Goal: Task Accomplishment & Management: Manage account settings

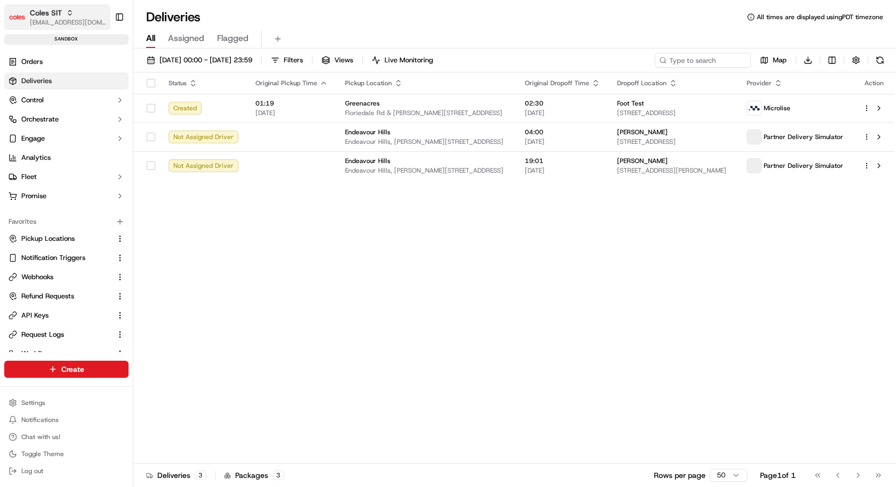
click at [61, 20] on span "[EMAIL_ADDRESS][DOMAIN_NAME]" at bounding box center [68, 22] width 76 height 9
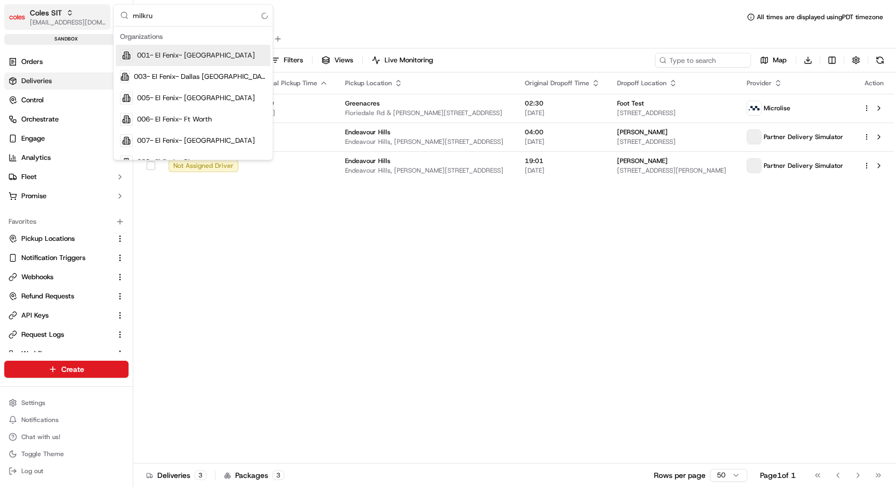
type input "milkrun"
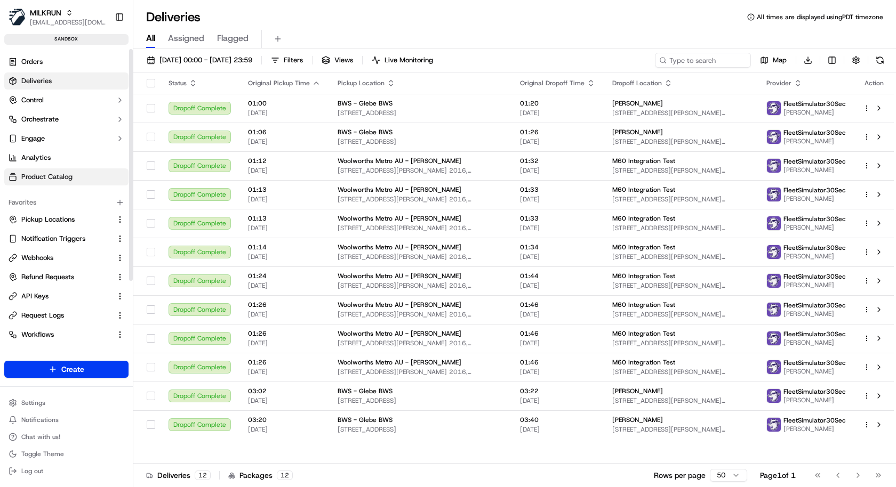
click at [68, 171] on link "Product Catalog" at bounding box center [66, 176] width 124 height 17
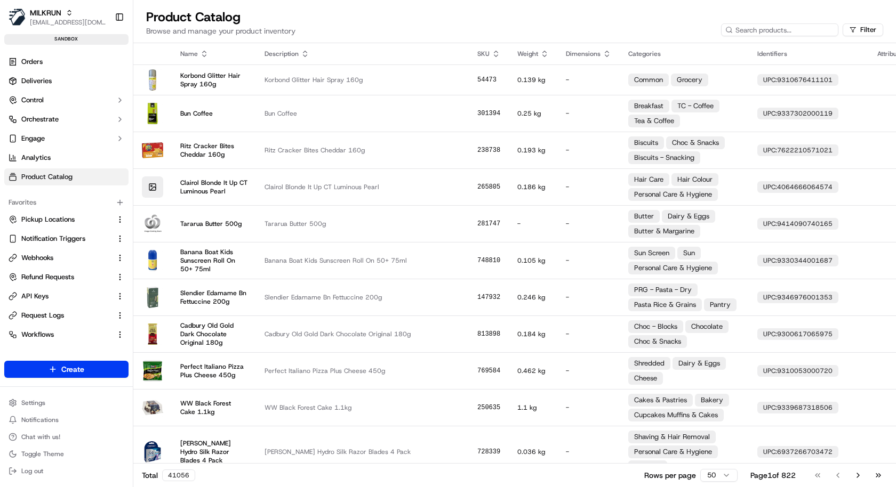
click at [176, 476] on div "41056" at bounding box center [178, 476] width 33 height 12
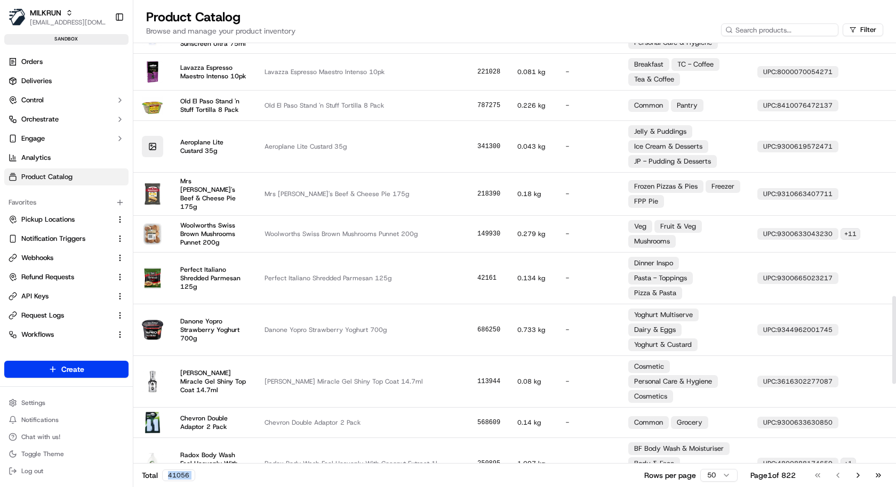
scroll to position [1591, 0]
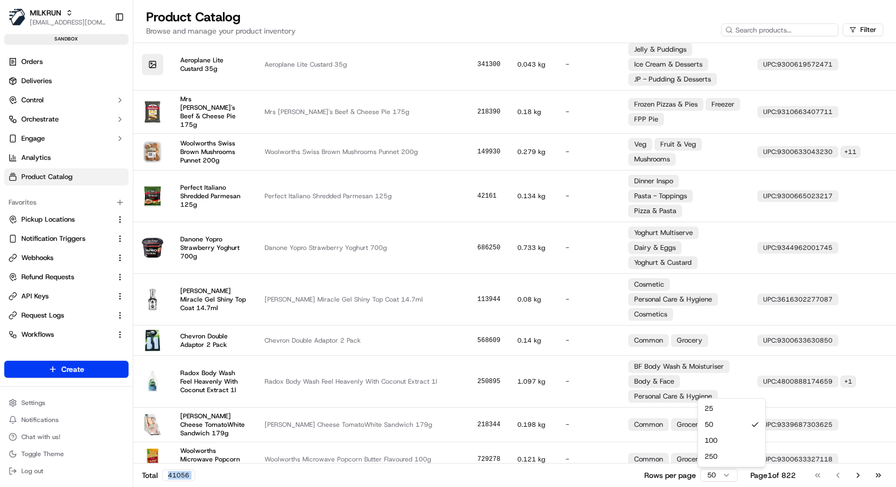
click at [715, 477] on html "MILKRUN kareem@usenash.com Toggle Sidebar sandbox Orders Deliveries Control Orc…" at bounding box center [448, 243] width 896 height 487
click at [60, 229] on html "MILKRUN kareem@usenash.com Toggle Sidebar sandbox Orders Deliveries Control Orc…" at bounding box center [448, 243] width 896 height 487
click at [65, 220] on span "Pickup Locations" at bounding box center [47, 220] width 53 height 10
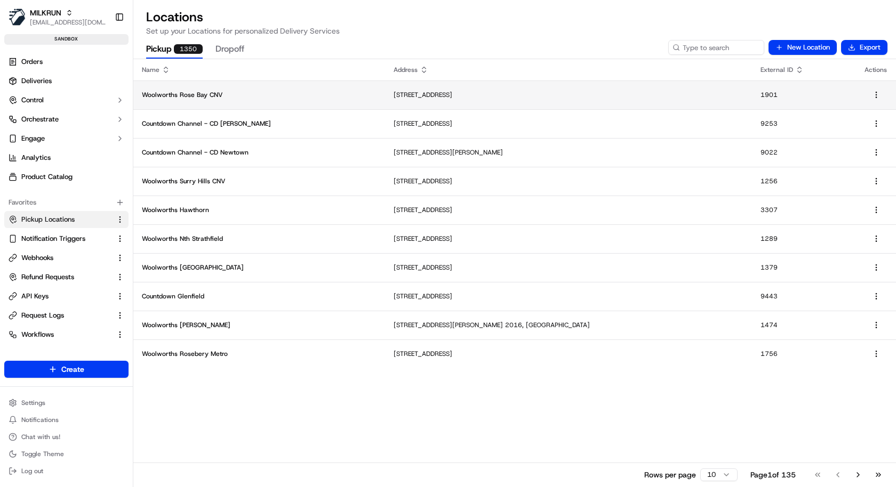
click at [246, 95] on p "Woolworths Rose Bay CNV" at bounding box center [259, 95] width 235 height 9
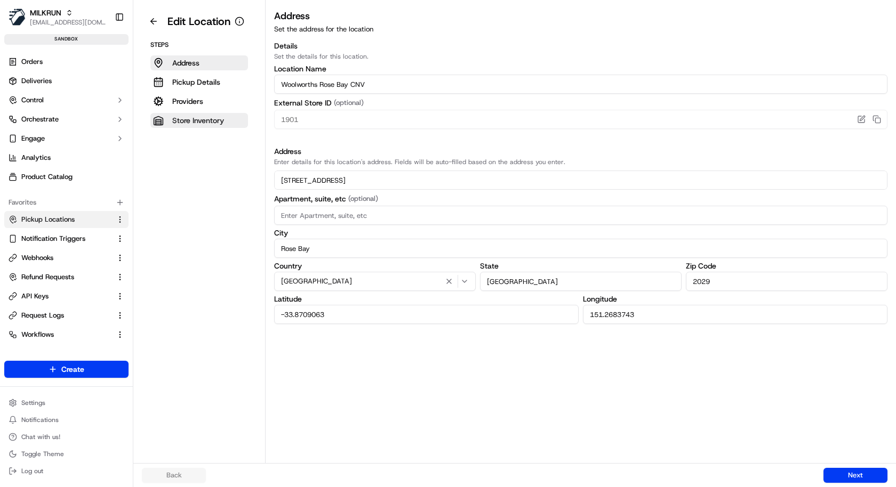
click at [220, 117] on p "Store Inventory" at bounding box center [198, 120] width 52 height 11
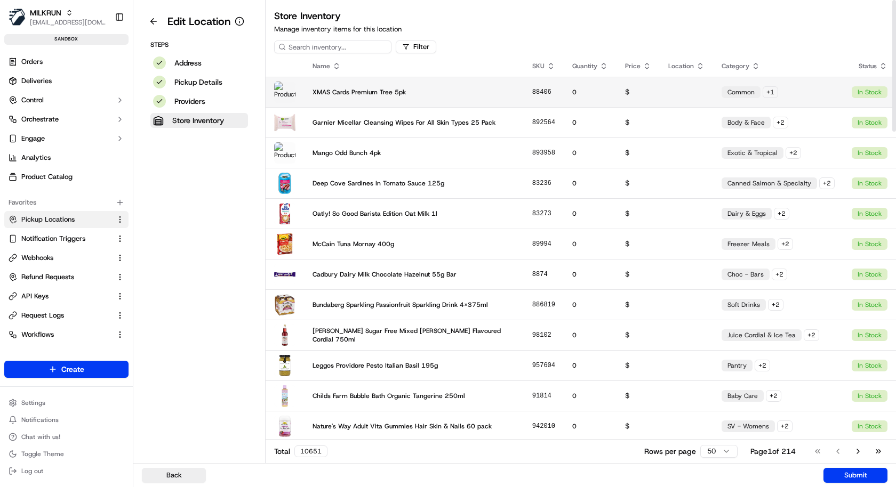
click at [823, 99] on td "Common + 1" at bounding box center [778, 92] width 130 height 30
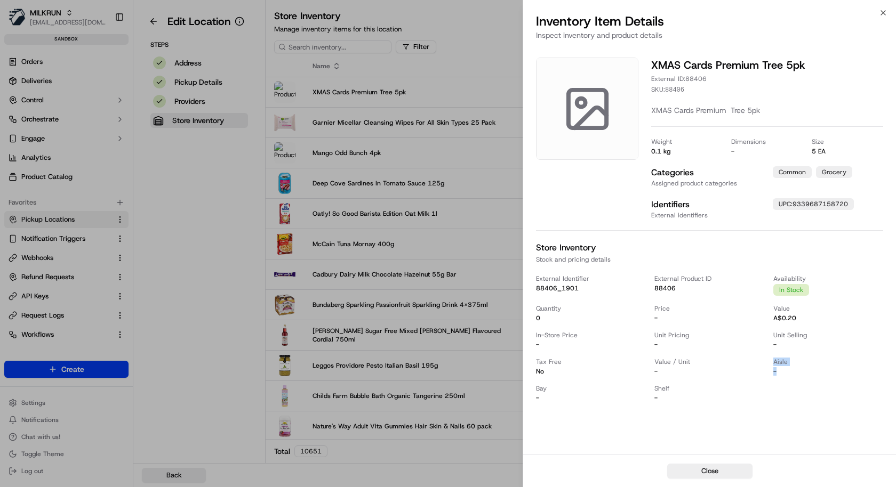
drag, startPoint x: 777, startPoint y: 367, endPoint x: 767, endPoint y: 367, distance: 10.1
click at [767, 367] on div "External Identifier 88406_1901 External Product ID 88406 Availability In Stock …" at bounding box center [709, 339] width 347 height 128
drag, startPoint x: 532, startPoint y: 395, endPoint x: 574, endPoint y: 395, distance: 42.1
click at [573, 395] on div "XMAS Cards Premium Tree 5pk External ID: 88406 SKU: 88406 XMAS Cards Premium Tr…" at bounding box center [709, 250] width 373 height 410
drag, startPoint x: 662, startPoint y: 400, endPoint x: 649, endPoint y: 400, distance: 12.8
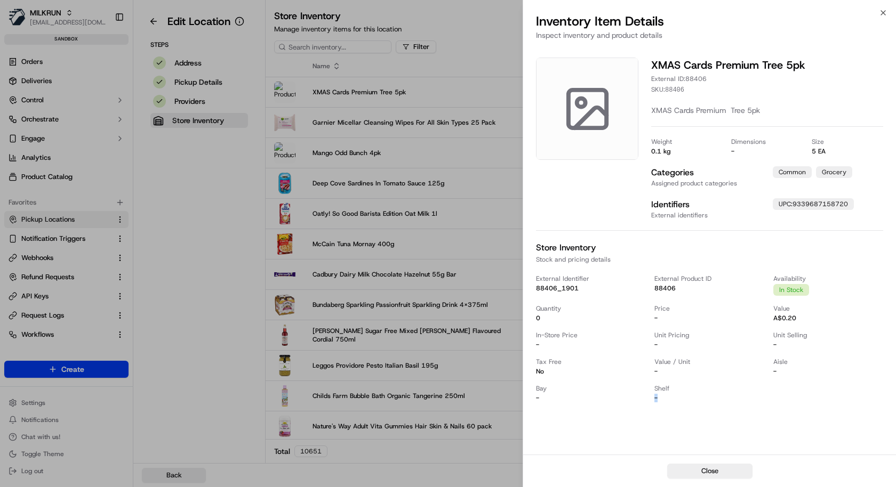
click at [649, 400] on div "External Identifier 88406_1901 External Product ID 88406 Availability In Stock …" at bounding box center [709, 339] width 347 height 128
click at [407, 351] on div at bounding box center [448, 243] width 896 height 487
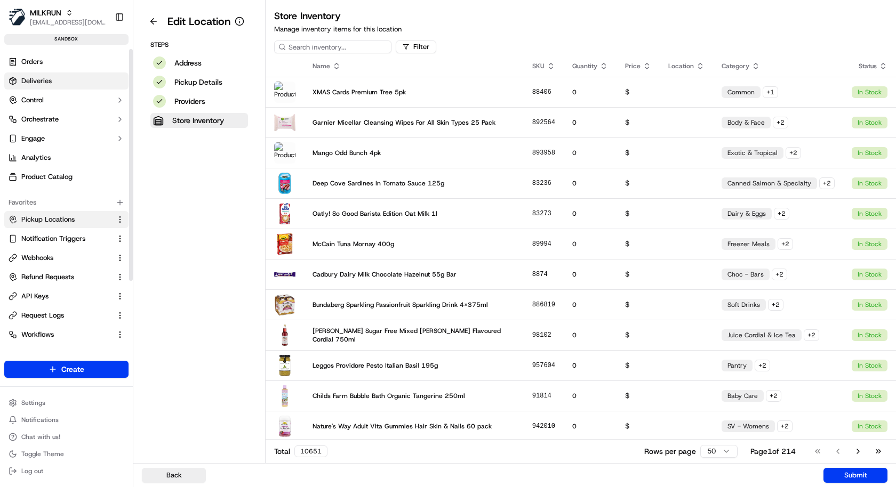
click at [52, 82] on link "Deliveries" at bounding box center [66, 81] width 124 height 17
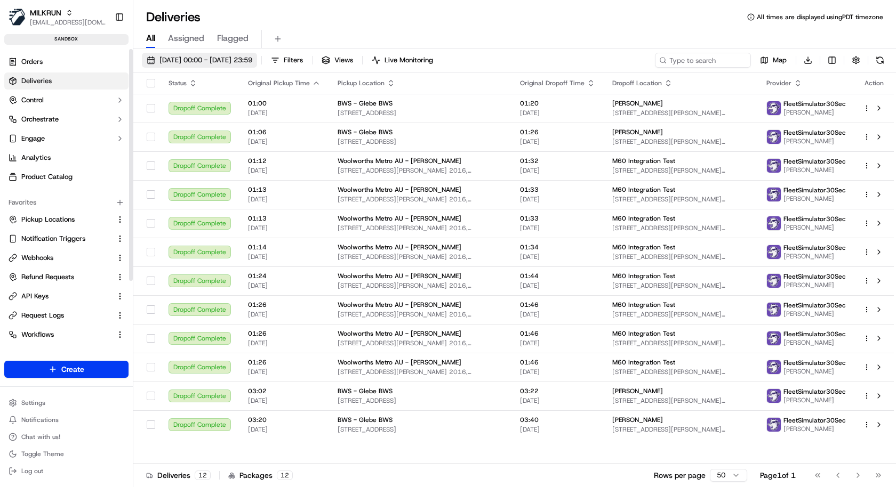
click at [252, 61] on span "18/09/2025 00:00 - 18/09/2025 23:59" at bounding box center [205, 60] width 93 height 10
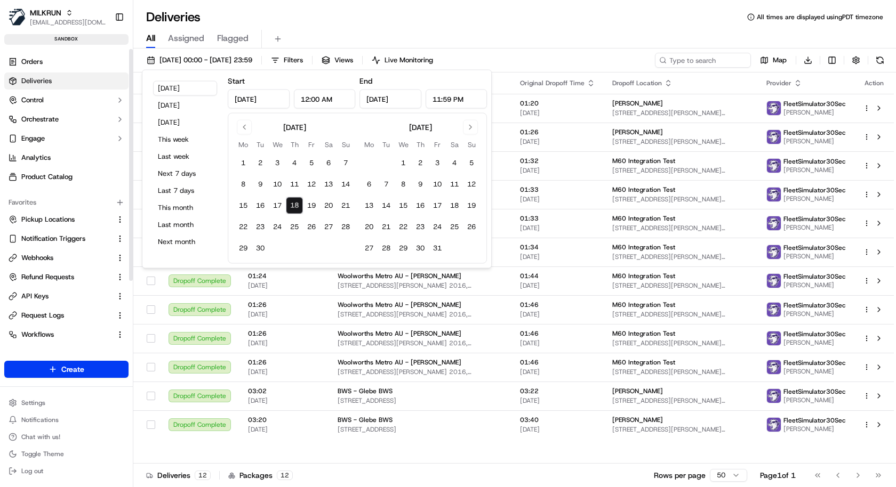
click at [314, 42] on div "All Assigned Flagged" at bounding box center [514, 39] width 762 height 19
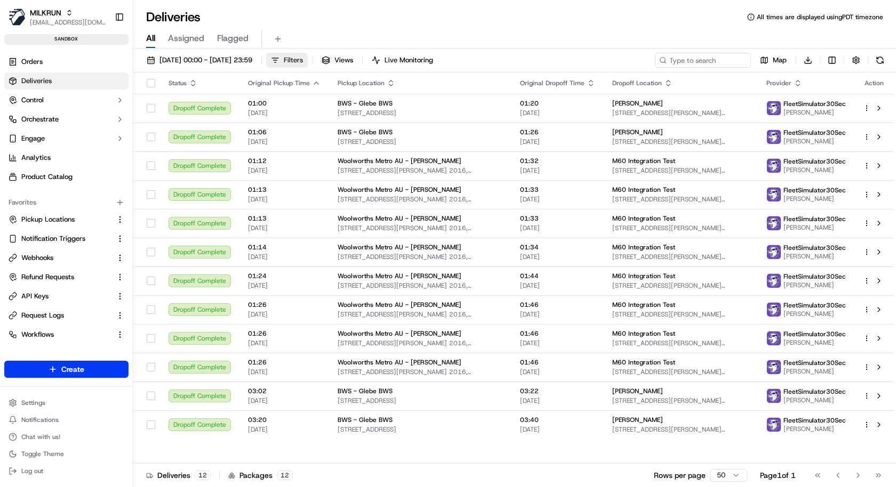
click at [308, 67] on button "Filters" at bounding box center [287, 60] width 42 height 15
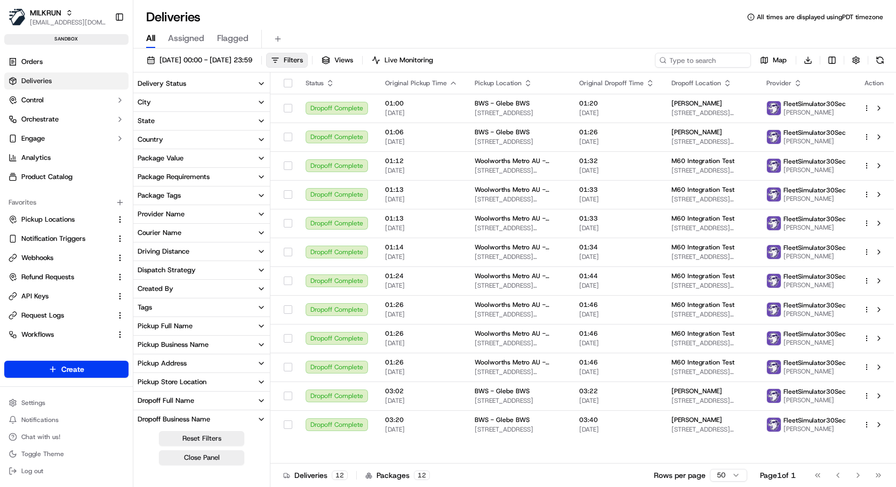
click at [200, 177] on div "Package Requirements" at bounding box center [174, 177] width 72 height 10
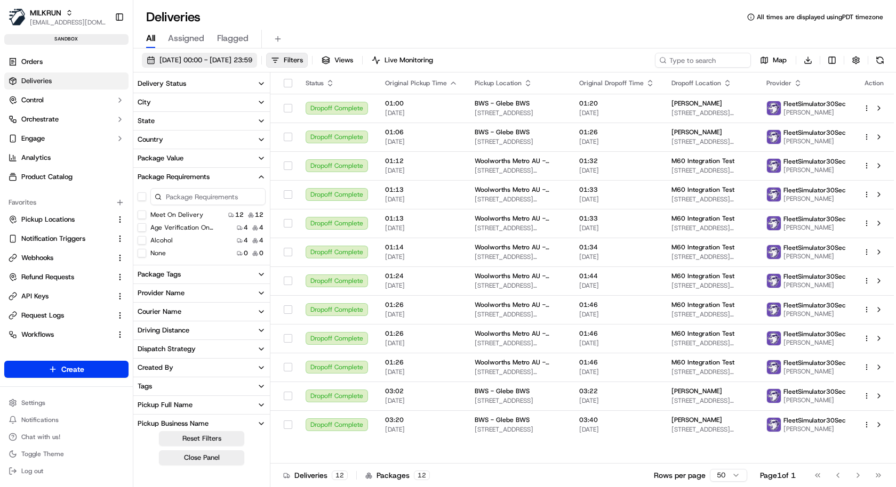
click at [215, 58] on span "18/09/2025 00:00 - 18/09/2025 23:59" at bounding box center [205, 60] width 93 height 10
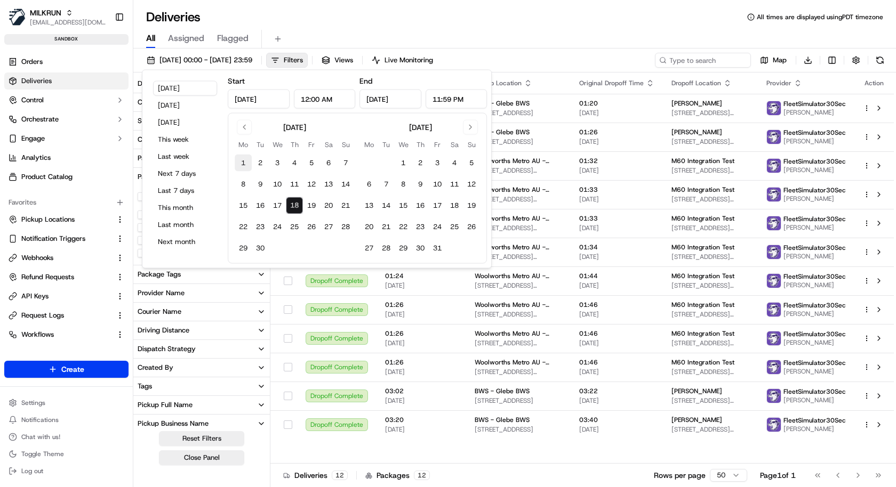
click at [239, 165] on button "1" at bounding box center [243, 163] width 17 height 17
type input "Sep 1, 2025"
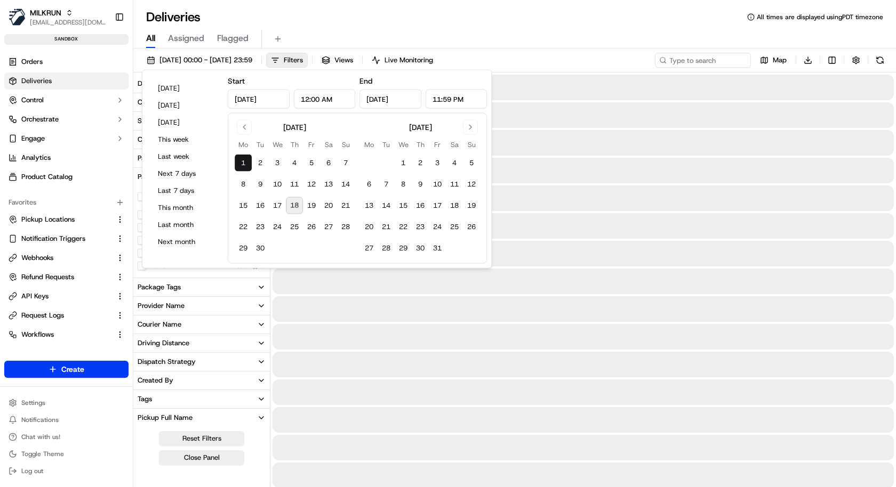
click at [294, 205] on button "18" at bounding box center [294, 205] width 17 height 17
type input "Sep 18, 2025"
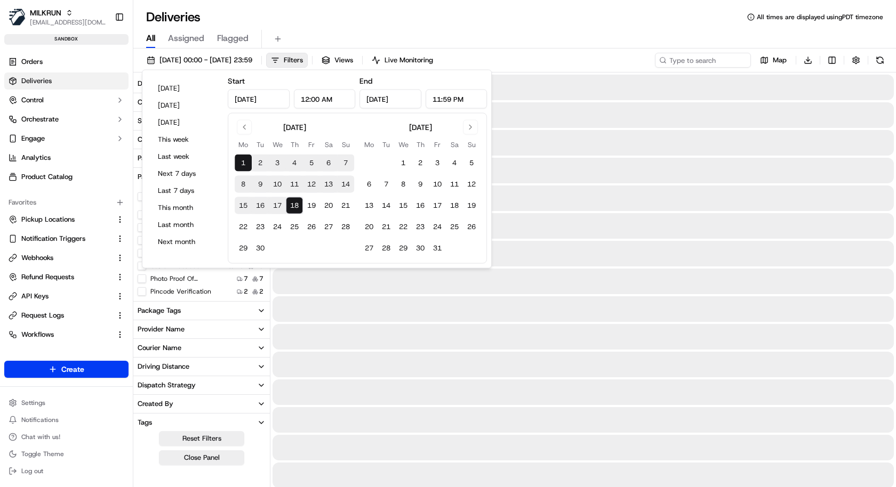
click at [440, 31] on div "All Assigned Flagged" at bounding box center [514, 39] width 762 height 19
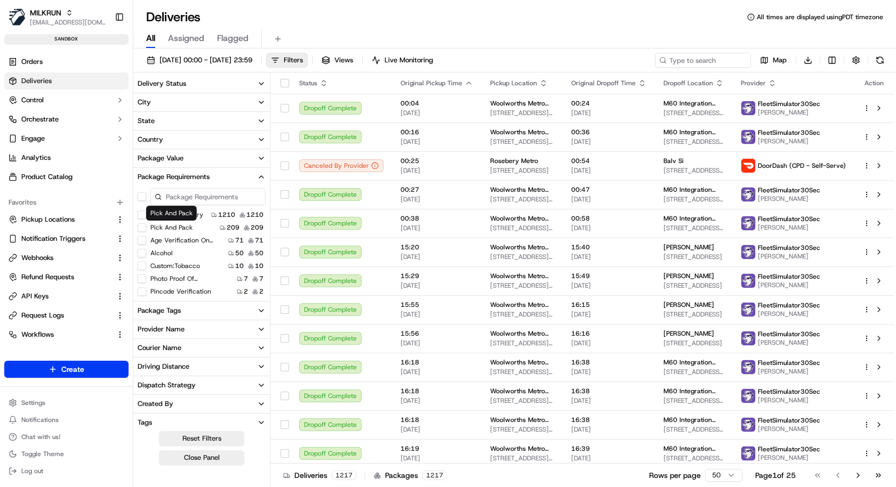
click at [171, 225] on label "Pick And Pack" at bounding box center [171, 227] width 42 height 9
click at [146, 225] on button "Pick And Pack" at bounding box center [142, 227] width 9 height 9
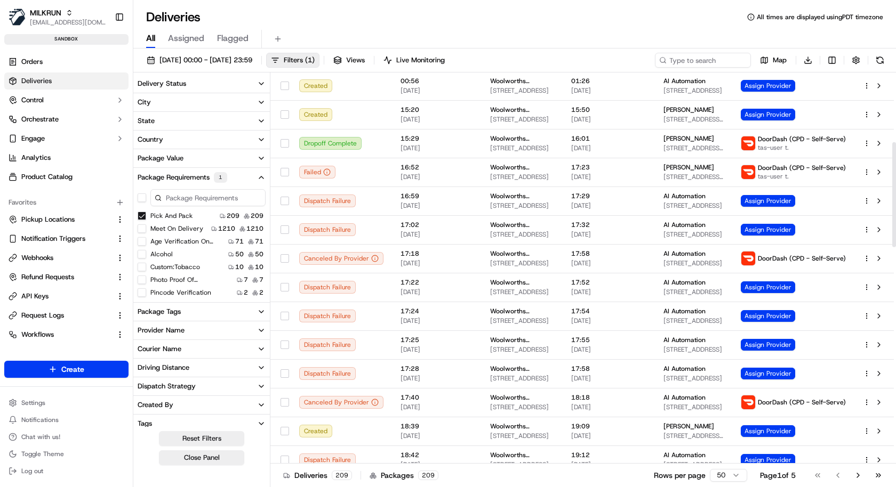
scroll to position [263, 0]
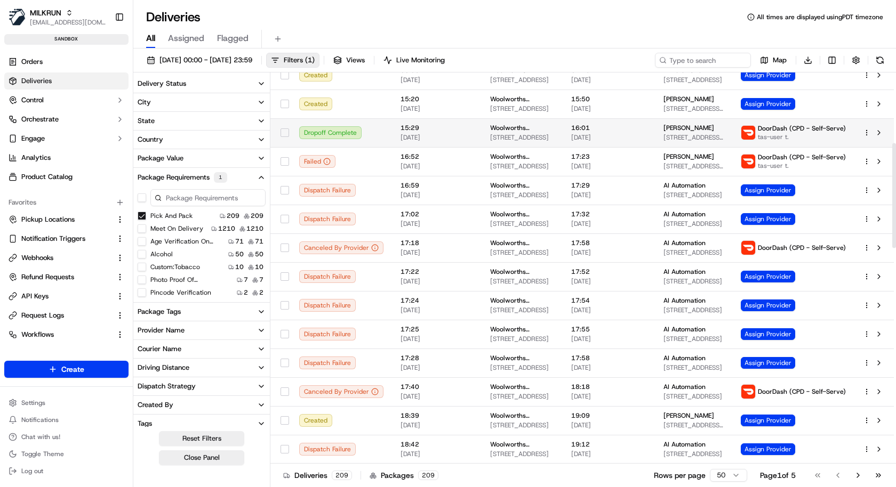
click at [868, 131] on html "MILKRUN kareem@usenash.com Toggle Sidebar sandbox Orders Deliveries Control Orc…" at bounding box center [448, 243] width 896 height 487
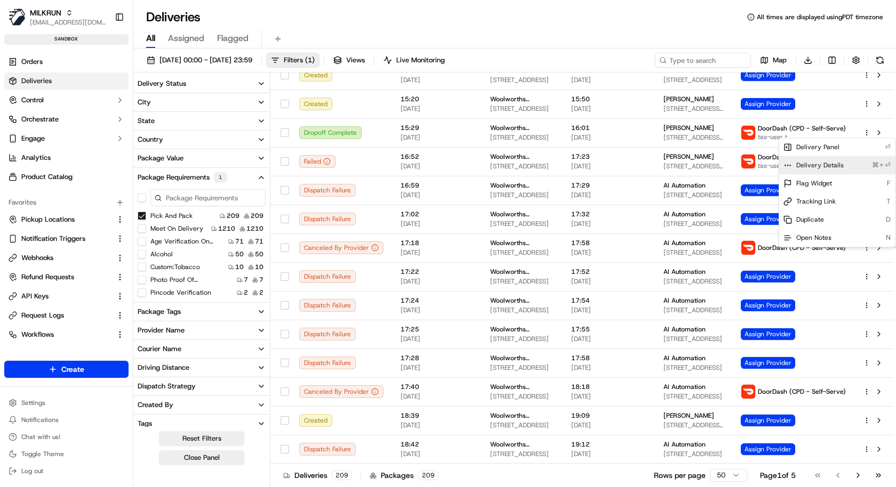
click at [854, 165] on div "Delivery Details ⌘+⏎" at bounding box center [837, 165] width 116 height 18
click at [449, 252] on html "MILKRUN kareem@usenash.com Toggle Sidebar sandbox Orders Deliveries Control Orc…" at bounding box center [448, 243] width 896 height 487
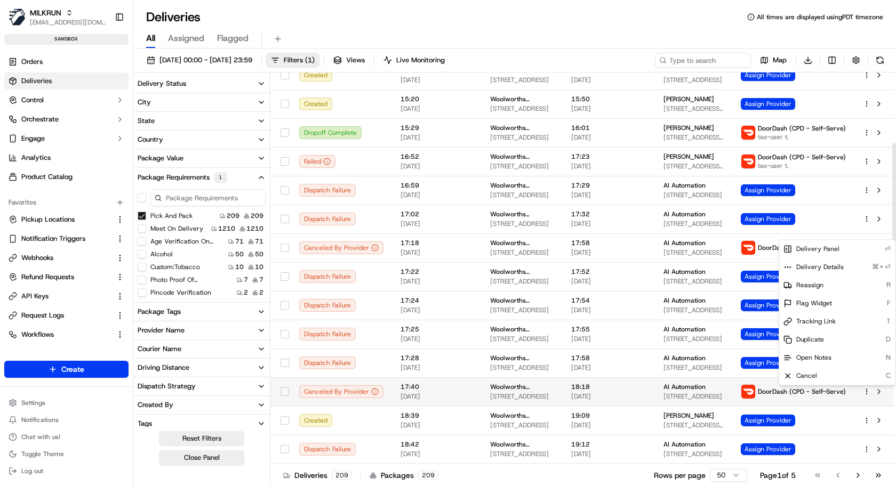
click at [864, 392] on html "MILKRUN kareem@usenash.com Toggle Sidebar sandbox Orders Deliveries Control Orc…" at bounding box center [448, 243] width 896 height 487
click at [876, 272] on div "Delivery Details ⌘+⏎" at bounding box center [837, 267] width 116 height 18
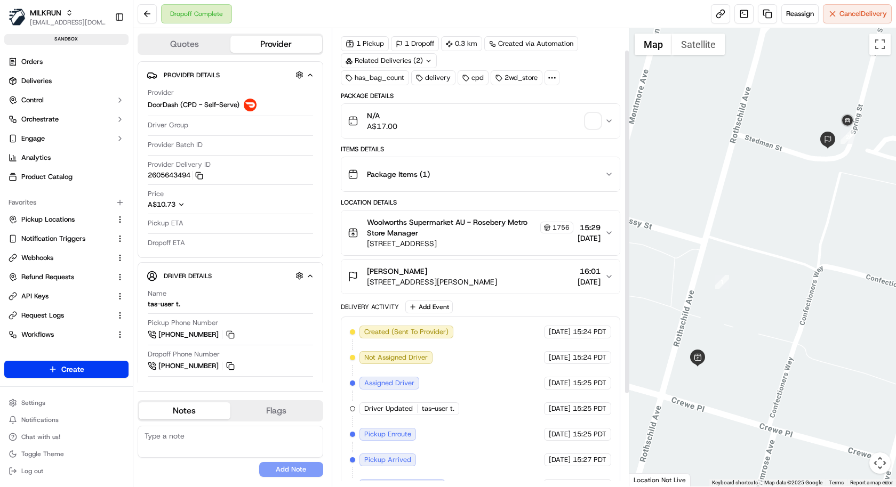
scroll to position [35, 0]
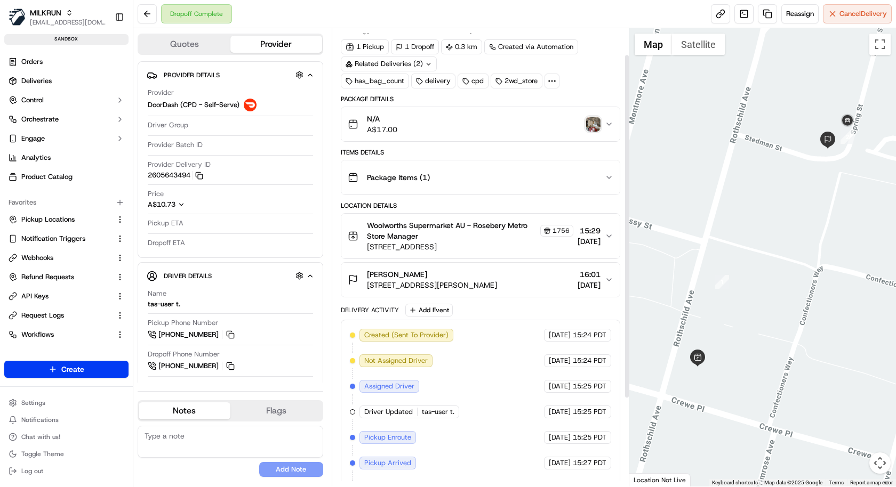
click at [534, 187] on button "Package Items ( 1 )" at bounding box center [480, 177] width 278 height 34
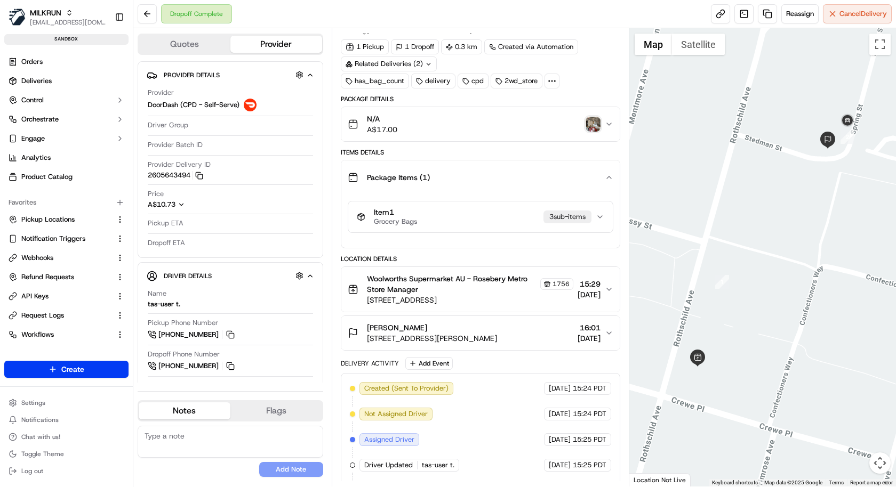
click at [528, 204] on button "Item 1 Grocery Bags 3 sub-item s" at bounding box center [480, 217] width 264 height 31
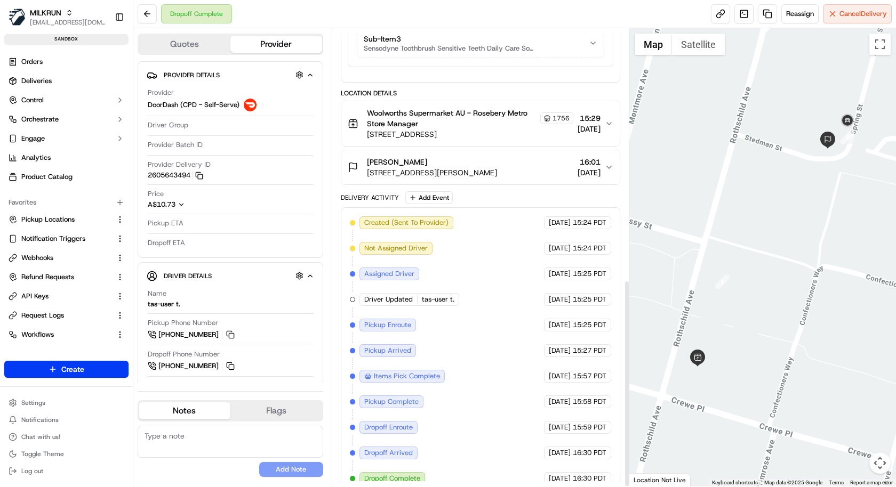
scroll to position [552, 0]
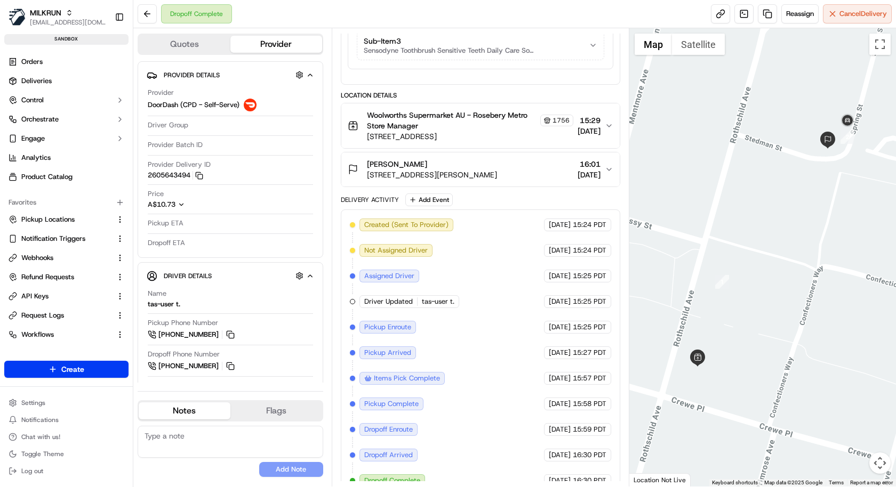
click at [413, 374] on span "Items Pick Complete" at bounding box center [407, 379] width 66 height 10
click at [357, 371] on div "Created (Sent To Provider) DoorDash (CPD - Self-Serve) 02/09/2025 15:24 PDT Not…" at bounding box center [480, 353] width 261 height 269
drag, startPoint x: 362, startPoint y: 368, endPoint x: 495, endPoint y: 367, distance: 132.8
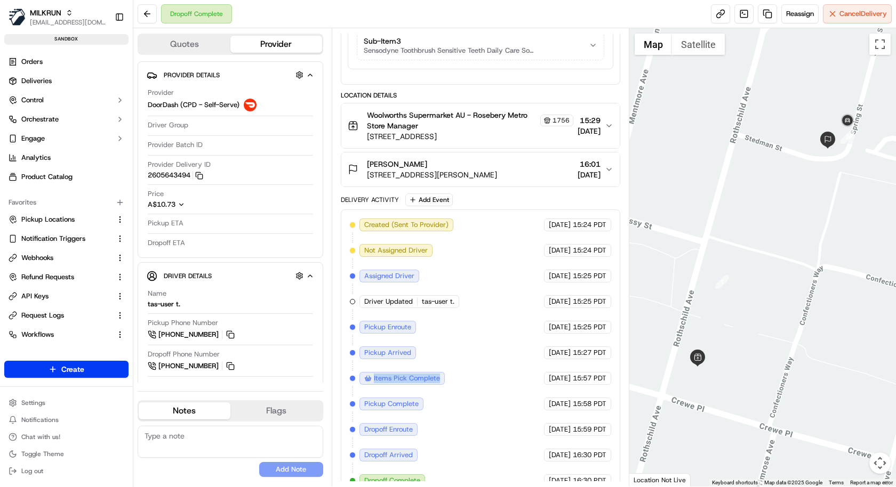
click at [495, 367] on div "Created (Sent To Provider) DoorDash (CPD - Self-Serve) 02/09/2025 15:24 PDT Not…" at bounding box center [480, 353] width 261 height 269
click at [403, 374] on span "Items Pick Complete" at bounding box center [407, 379] width 66 height 10
click at [371, 374] on div "Items Pick Complete" at bounding box center [402, 379] width 76 height 10
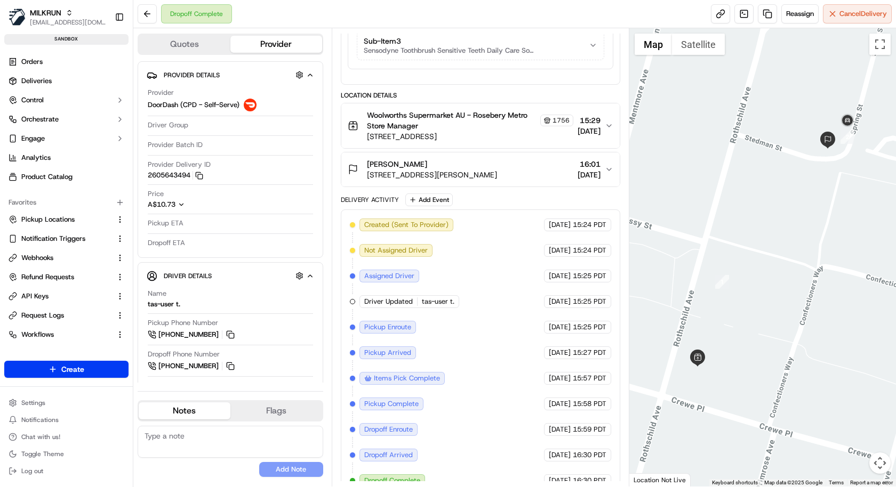
click at [380, 374] on span "Items Pick Complete" at bounding box center [407, 379] width 66 height 10
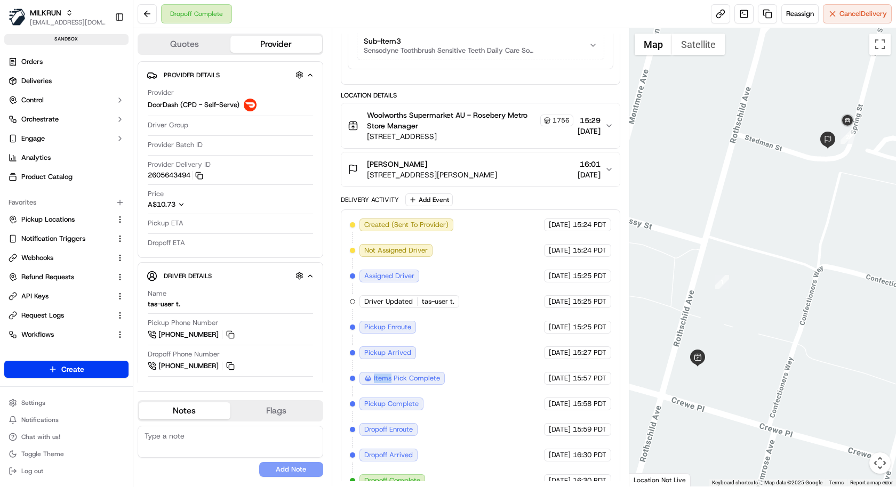
click at [380, 374] on span "Items Pick Complete" at bounding box center [407, 379] width 66 height 10
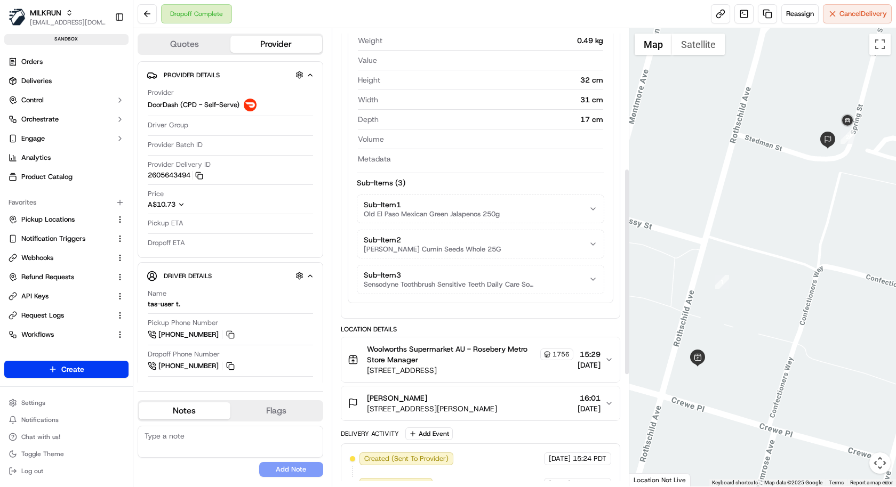
scroll to position [305, 0]
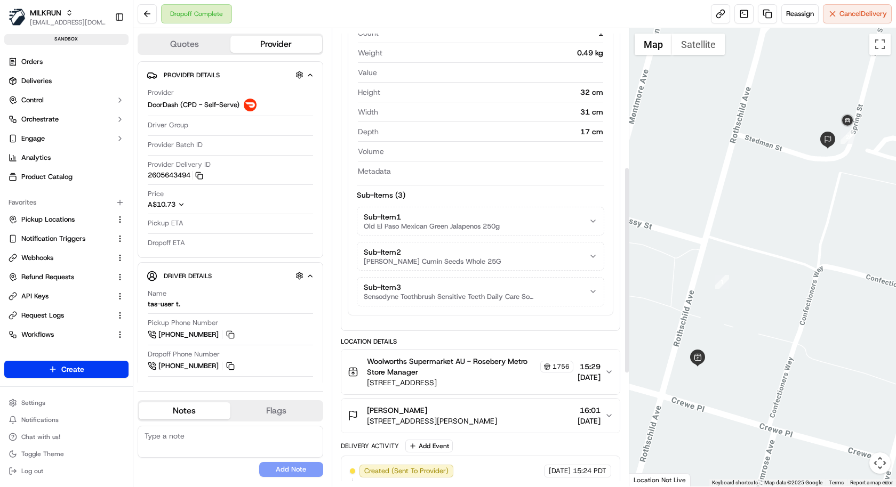
click at [449, 215] on div "Sub-Item 1 Old El Paso Mexican Green Jalapenos 250g" at bounding box center [432, 221] width 136 height 19
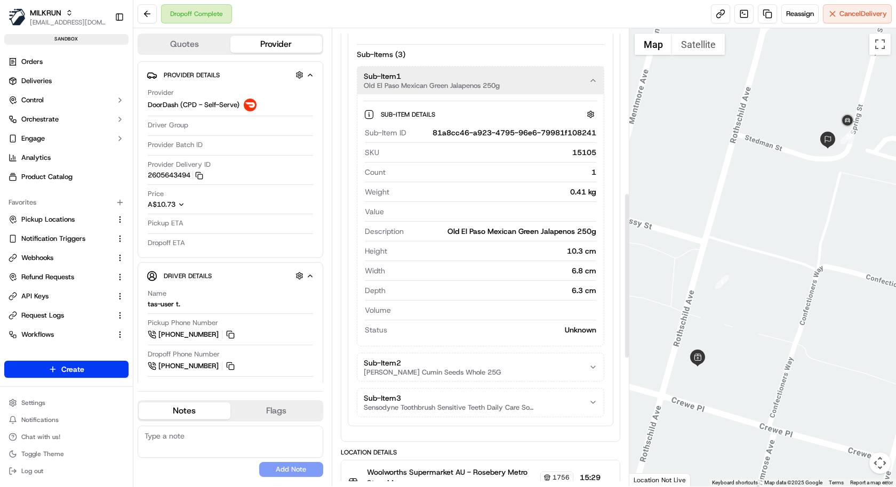
scroll to position [455, 0]
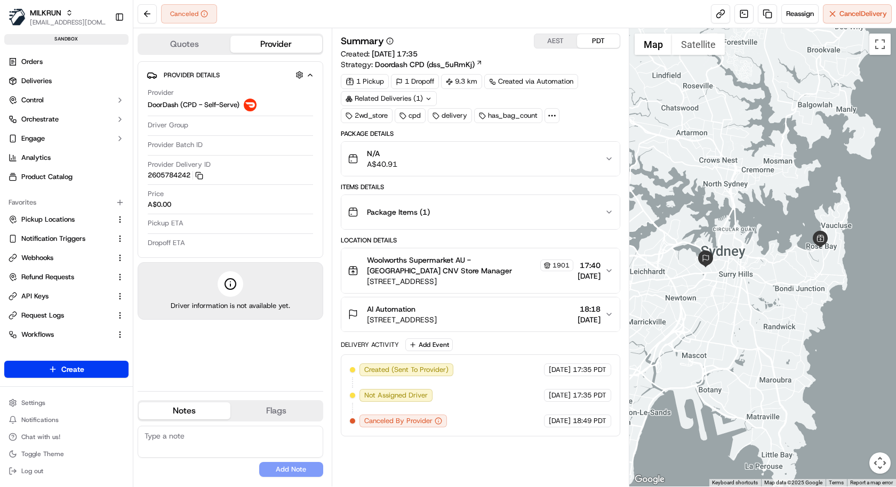
click at [445, 206] on div "Package Items ( 1 )" at bounding box center [476, 212] width 257 height 21
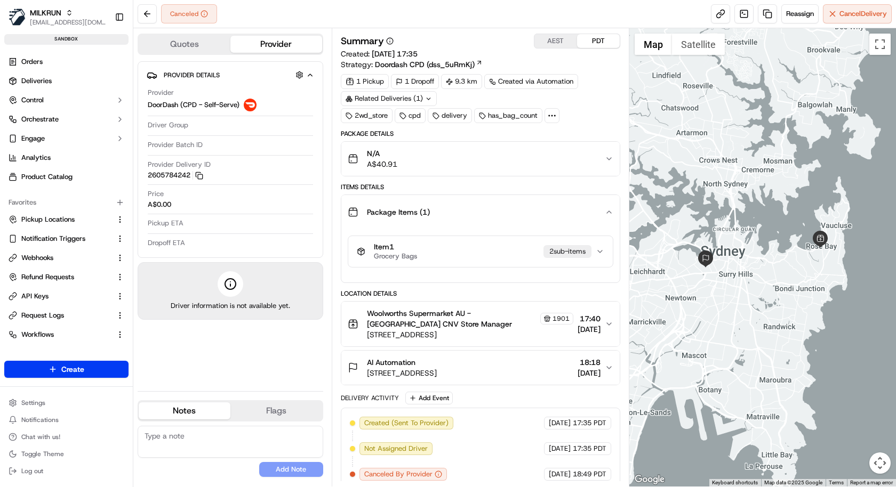
click at [457, 250] on div "Item 1 Grocery Bags 2 sub-item s" at bounding box center [476, 252] width 239 height 18
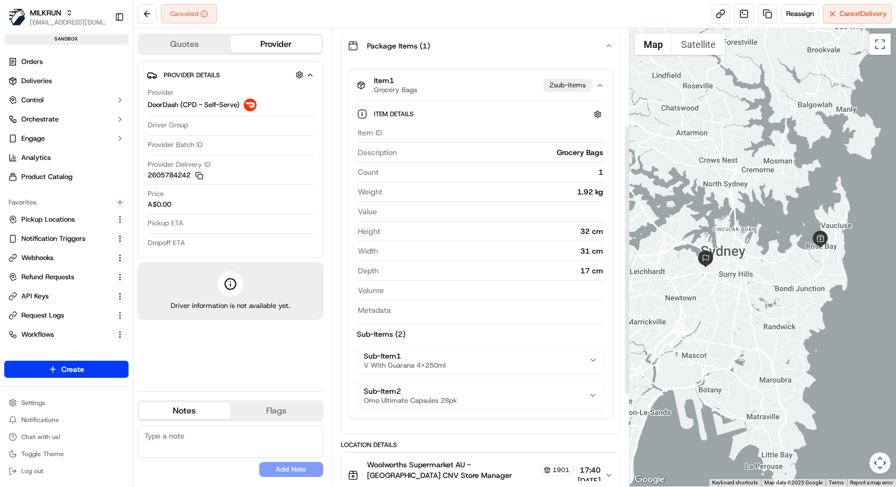
scroll to position [164, 0]
click at [551, 366] on button "Sub-Item 1 V With Guarana 4x250ml" at bounding box center [480, 363] width 246 height 28
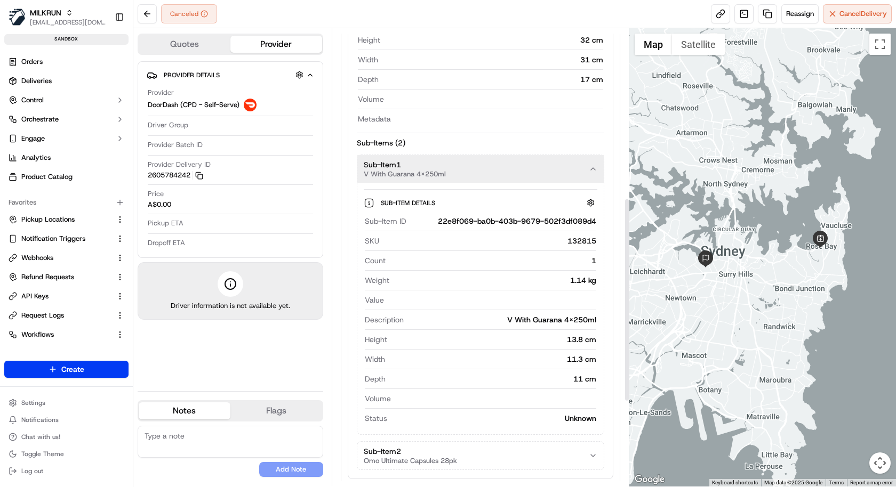
scroll to position [385, 0]
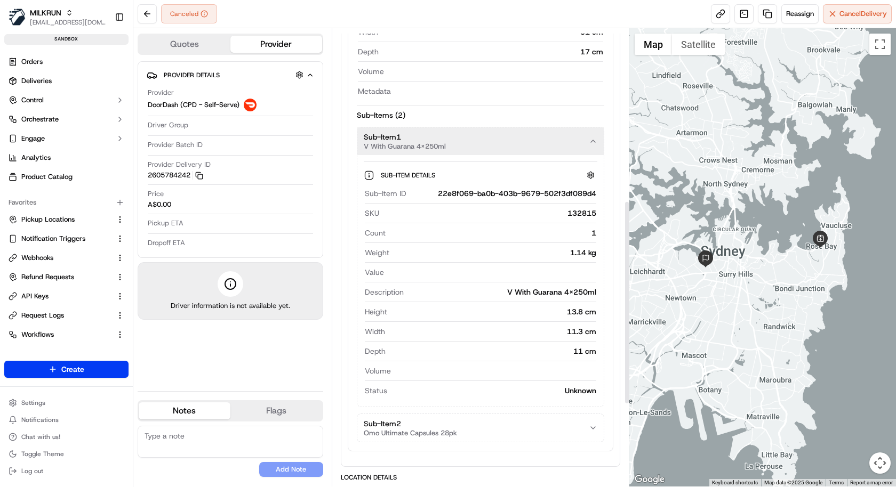
click at [592, 385] on div "unknown" at bounding box center [580, 390] width 31 height 11
click at [561, 192] on div "22e8f069-ba0b-403b-9679-502f3df089d4" at bounding box center [504, 193] width 186 height 11
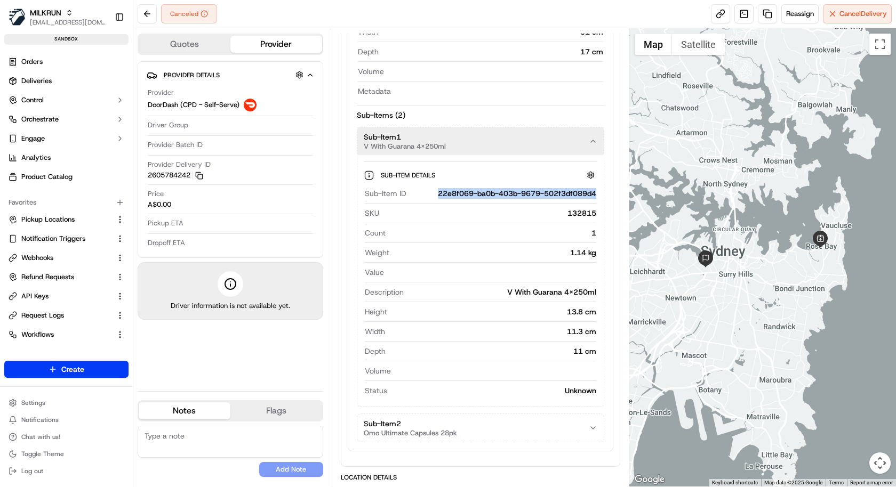
click at [561, 192] on div "22e8f069-ba0b-403b-9679-502f3df089d4" at bounding box center [504, 193] width 186 height 11
click at [561, 191] on div "22e8f069-ba0b-403b-9679-502f3df089d4" at bounding box center [504, 193] width 186 height 11
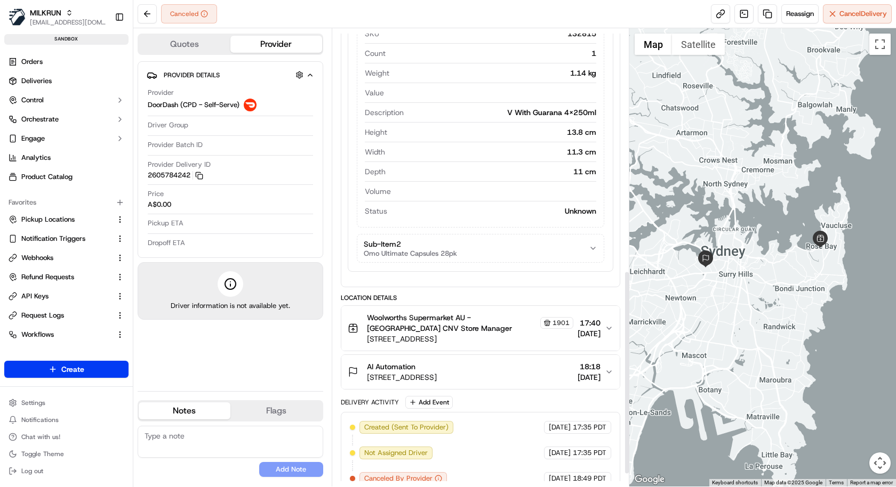
scroll to position [569, 0]
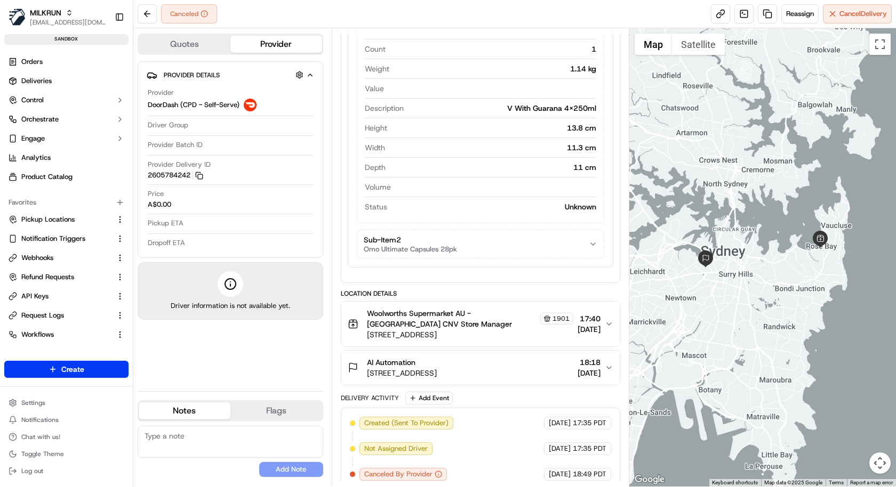
click at [391, 380] on div "Package Details N/A A$40.91 Items Details Package Items ( 1 ) Item 1 Grocery Ba…" at bounding box center [480, 25] width 279 height 930
click at [436, 247] on span "Omo Ultimate Capsules 28pk" at bounding box center [410, 249] width 93 height 9
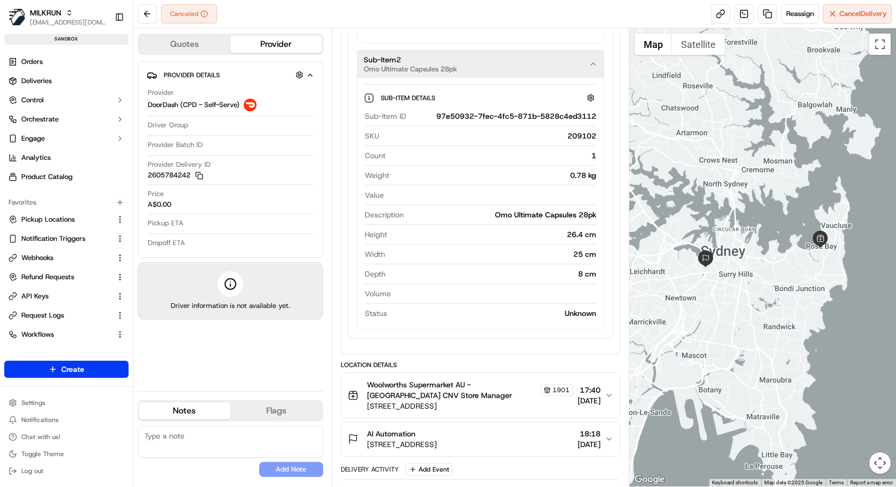
scroll to position [755, 0]
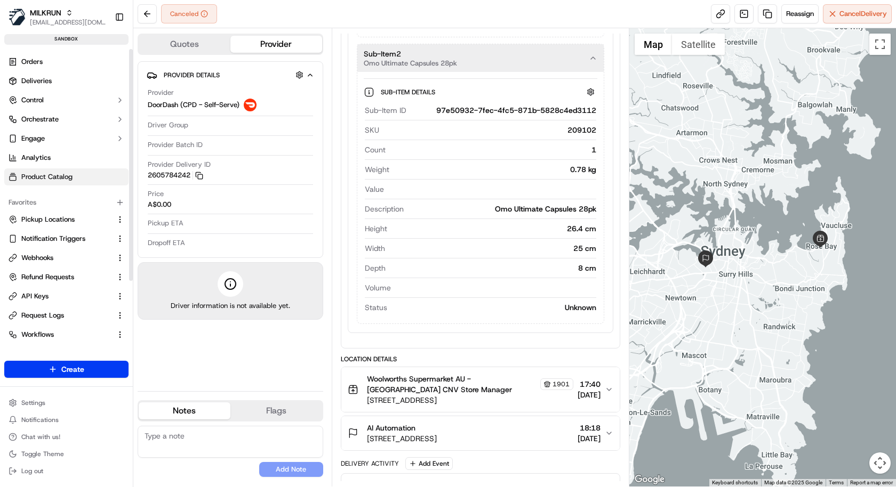
click at [55, 173] on span "Product Catalog" at bounding box center [46, 177] width 51 height 10
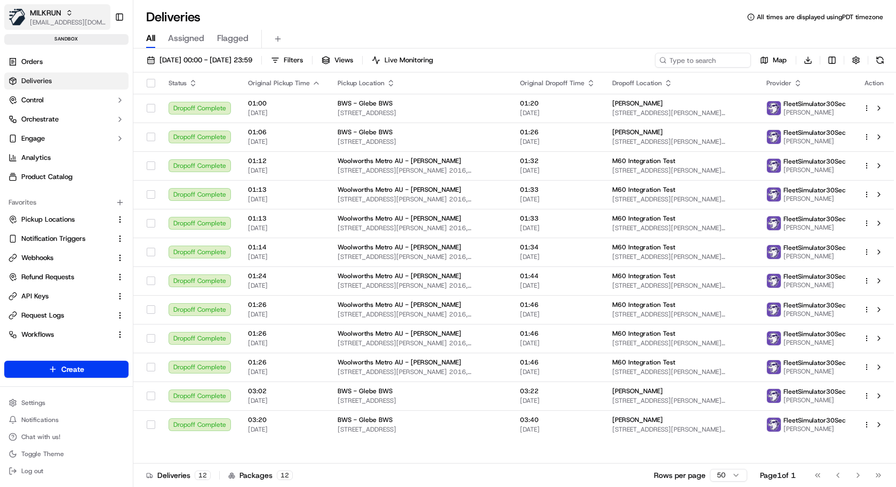
click at [66, 16] on icon "button" at bounding box center [69, 12] width 7 height 7
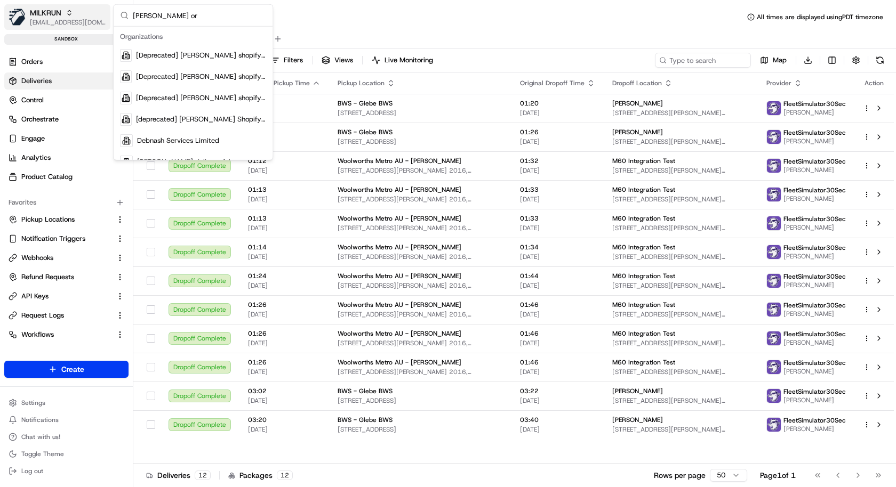
type input "[PERSON_NAME] org"
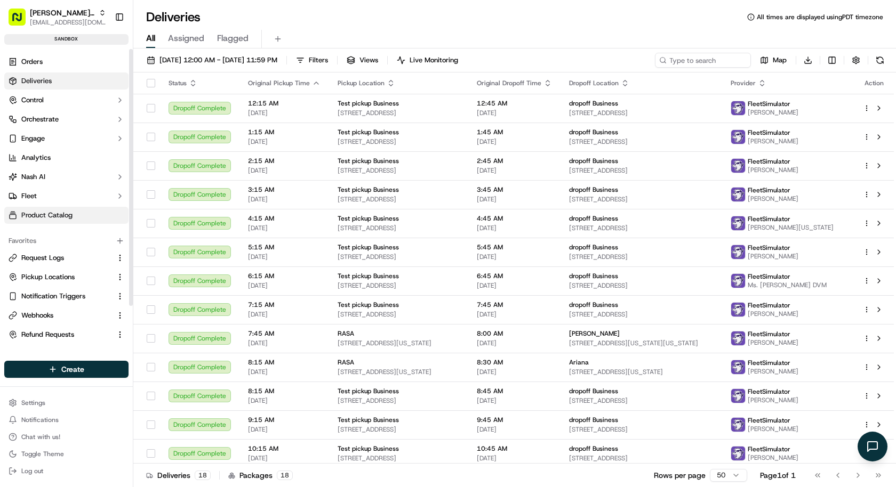
click at [51, 214] on span "Product Catalog" at bounding box center [46, 216] width 51 height 10
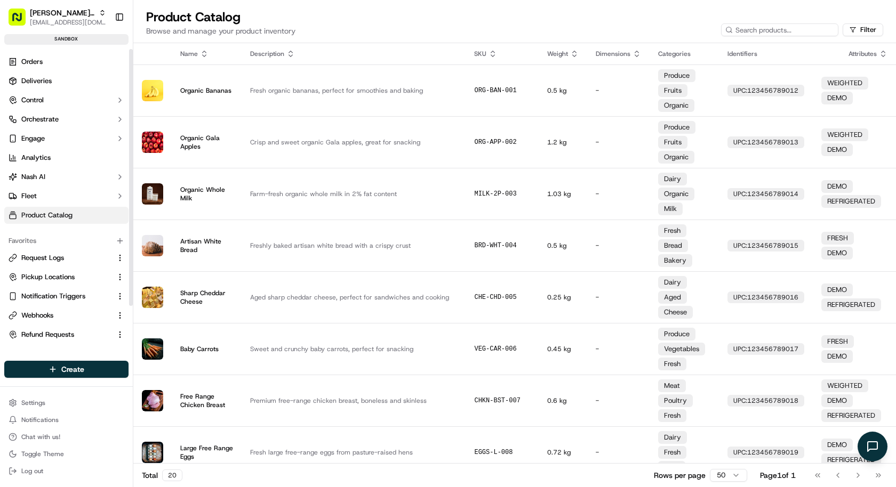
scroll to position [55, 0]
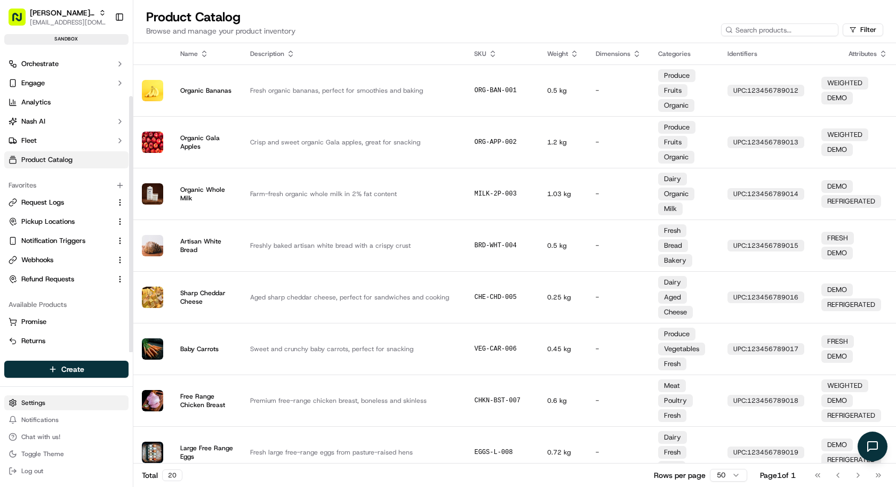
click at [62, 401] on html "Nash Org kareem@usenash.com Toggle Sidebar sandbox Orders Deliveries Control Or…" at bounding box center [448, 243] width 896 height 487
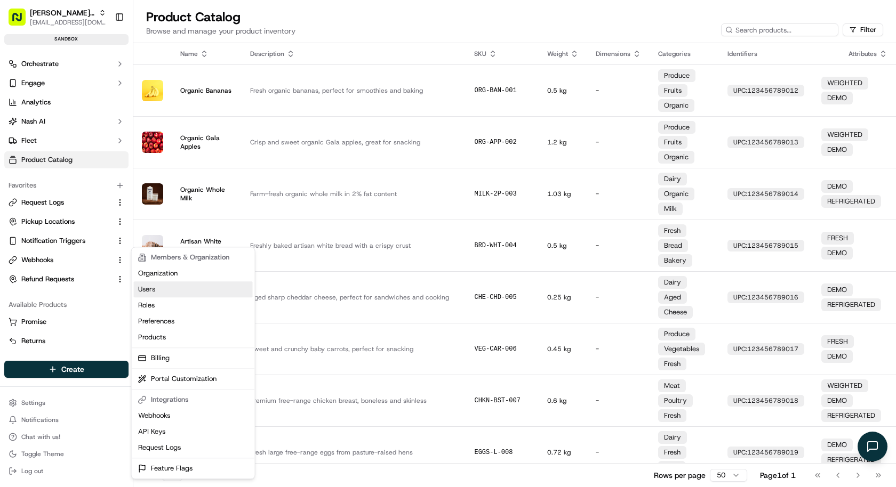
click at [190, 291] on link "Users" at bounding box center [193, 290] width 119 height 16
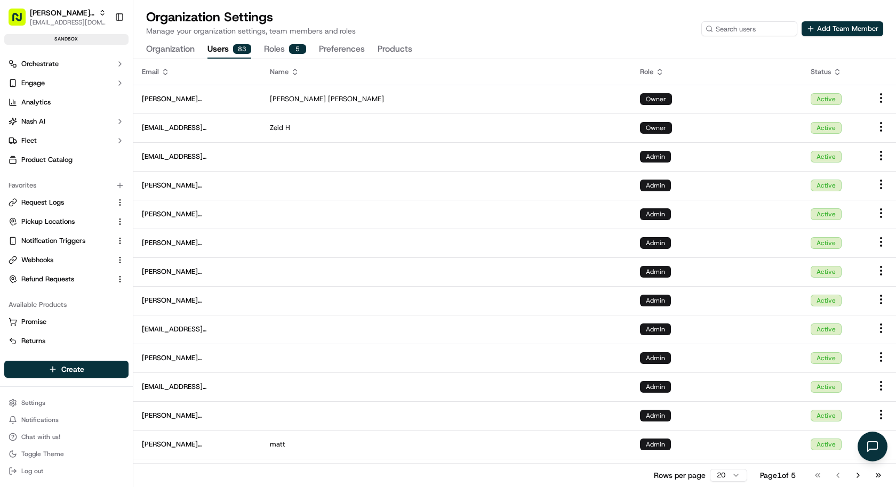
click at [726, 477] on html "Nash Org kareem@usenash.com Toggle Sidebar sandbox Orders Deliveries Control Or…" at bounding box center [448, 243] width 896 height 487
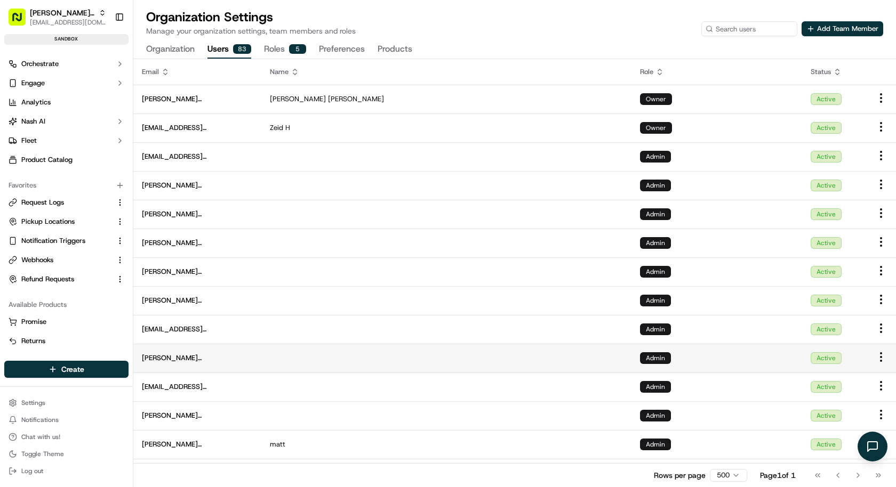
scroll to position [1466, 0]
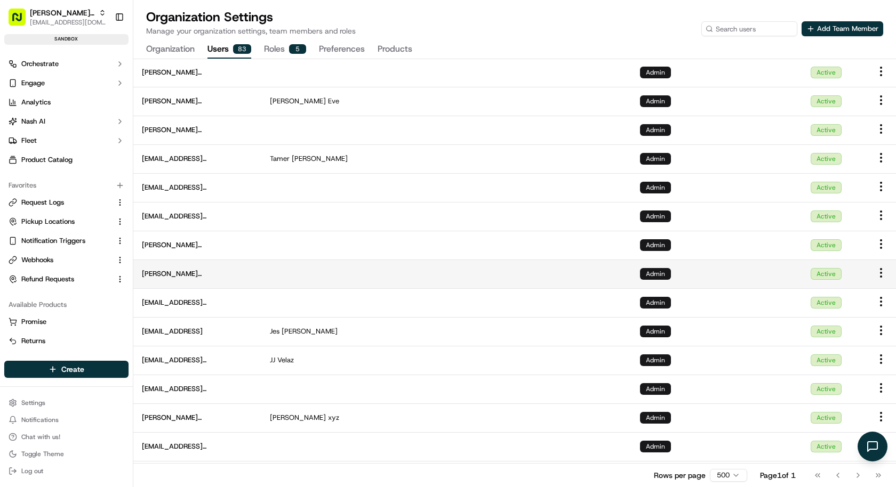
click at [618, 268] on td at bounding box center [446, 274] width 370 height 29
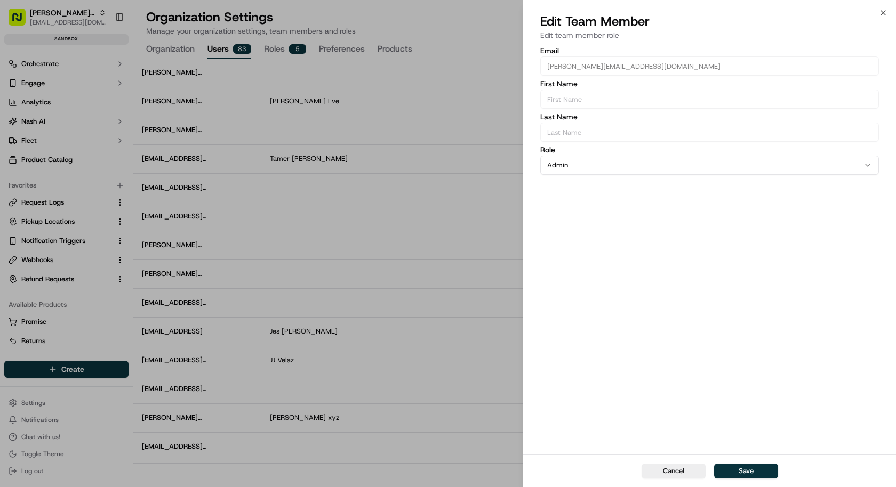
click at [594, 254] on div "Email katia@usenash.com First Name Last Name Role Admin Admin Billing driver Ow…" at bounding box center [709, 250] width 373 height 410
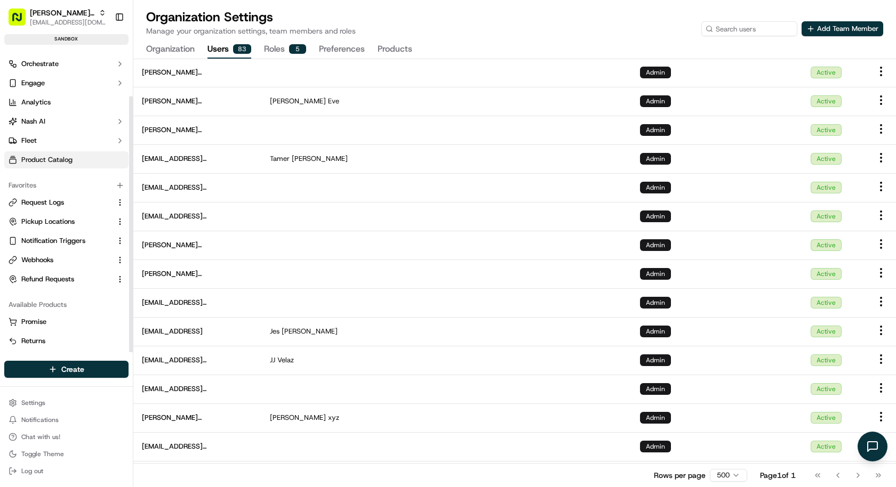
click at [47, 162] on span "Product Catalog" at bounding box center [46, 160] width 51 height 10
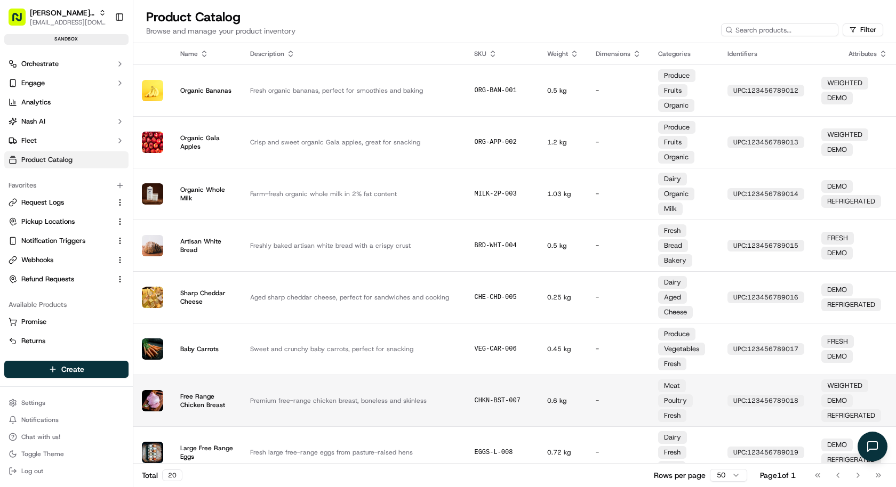
click at [210, 375] on td "Free Range Chicken Breast" at bounding box center [207, 401] width 70 height 52
